Goal: Information Seeking & Learning: Learn about a topic

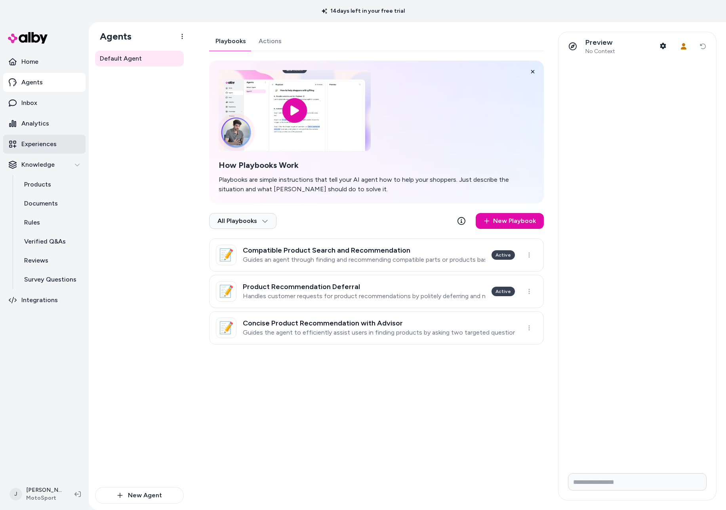
click at [55, 143] on p "Experiences" at bounding box center [38, 144] width 35 height 10
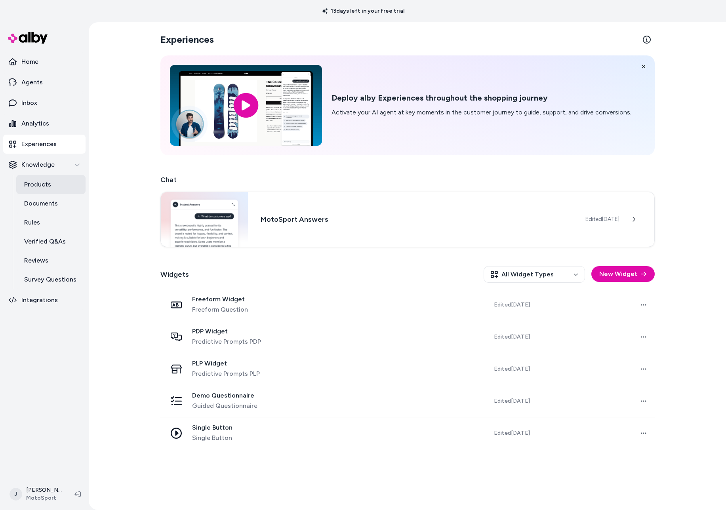
click at [40, 181] on p "Products" at bounding box center [37, 185] width 27 height 10
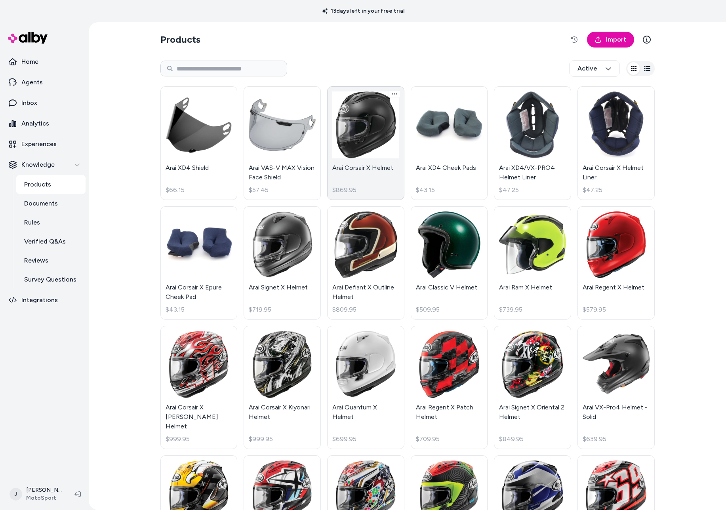
click at [376, 146] on link "Arai Corsair X Helmet $869.95" at bounding box center [365, 143] width 77 height 114
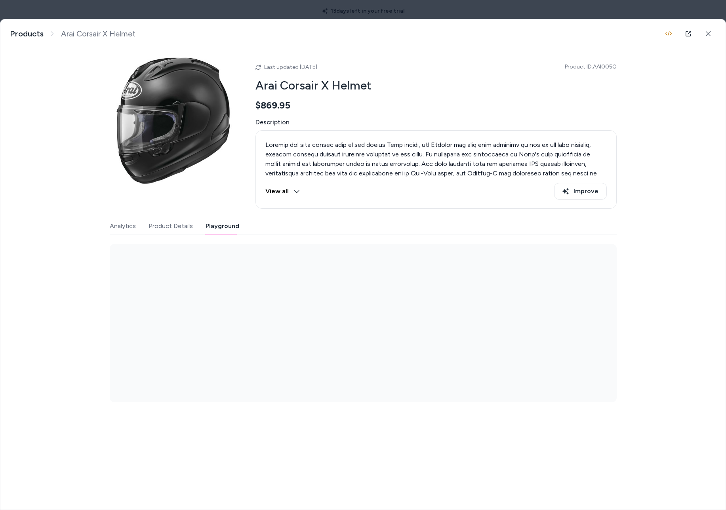
drag, startPoint x: 225, startPoint y: 225, endPoint x: 166, endPoint y: 255, distance: 65.9
click at [223, 226] on button "Playground" at bounding box center [223, 226] width 34 height 16
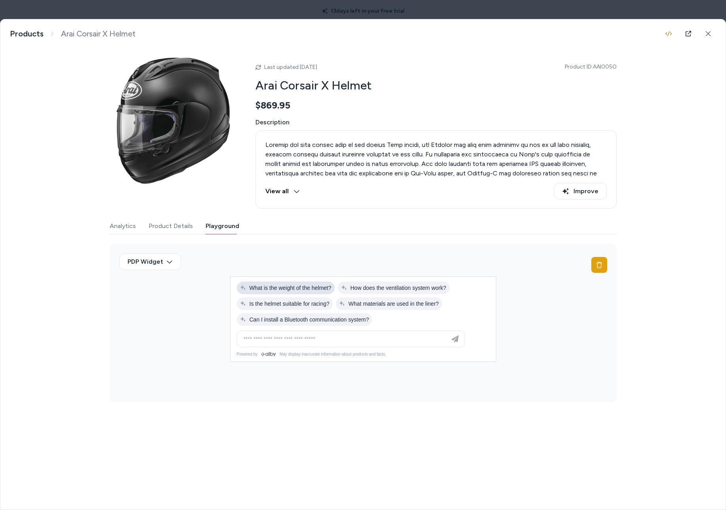
click at [300, 289] on span "What is the weight of the helmet?" at bounding box center [285, 288] width 91 height 6
type input "**********"
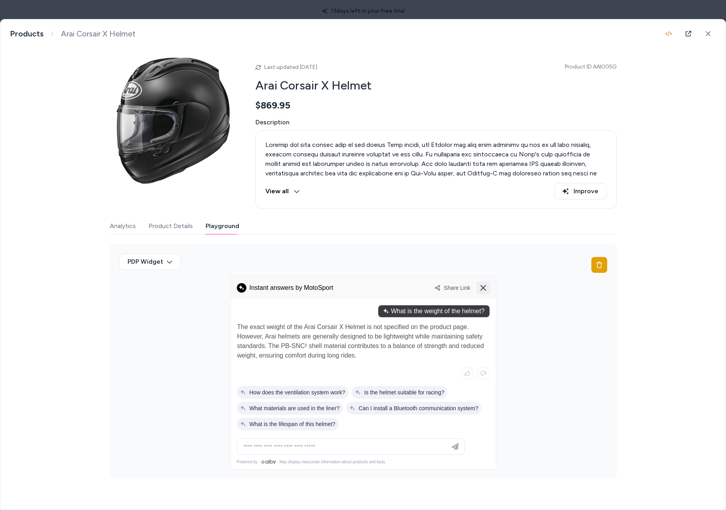
click at [478, 292] on icon at bounding box center [483, 288] width 10 height 10
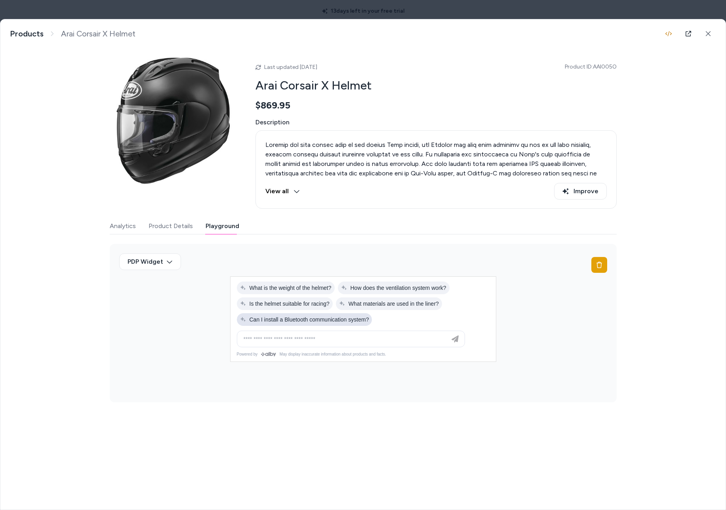
click at [334, 321] on span "Can I install a Bluetooth communication system?" at bounding box center [304, 319] width 129 height 6
type input "**********"
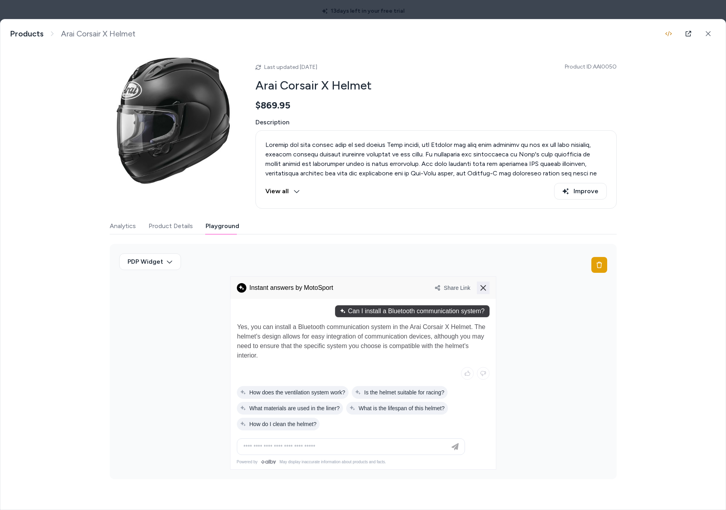
click at [484, 292] on icon at bounding box center [483, 288] width 10 height 10
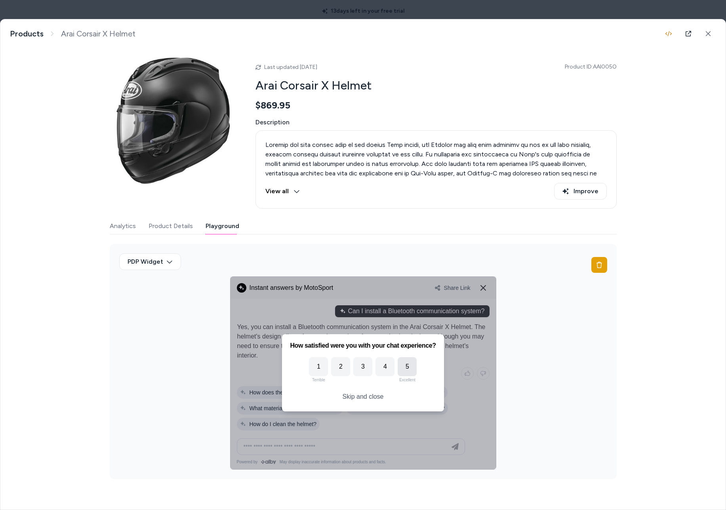
click at [402, 366] on div "5" at bounding box center [407, 366] width 19 height 19
